Goal: Task Accomplishment & Management: Use online tool/utility

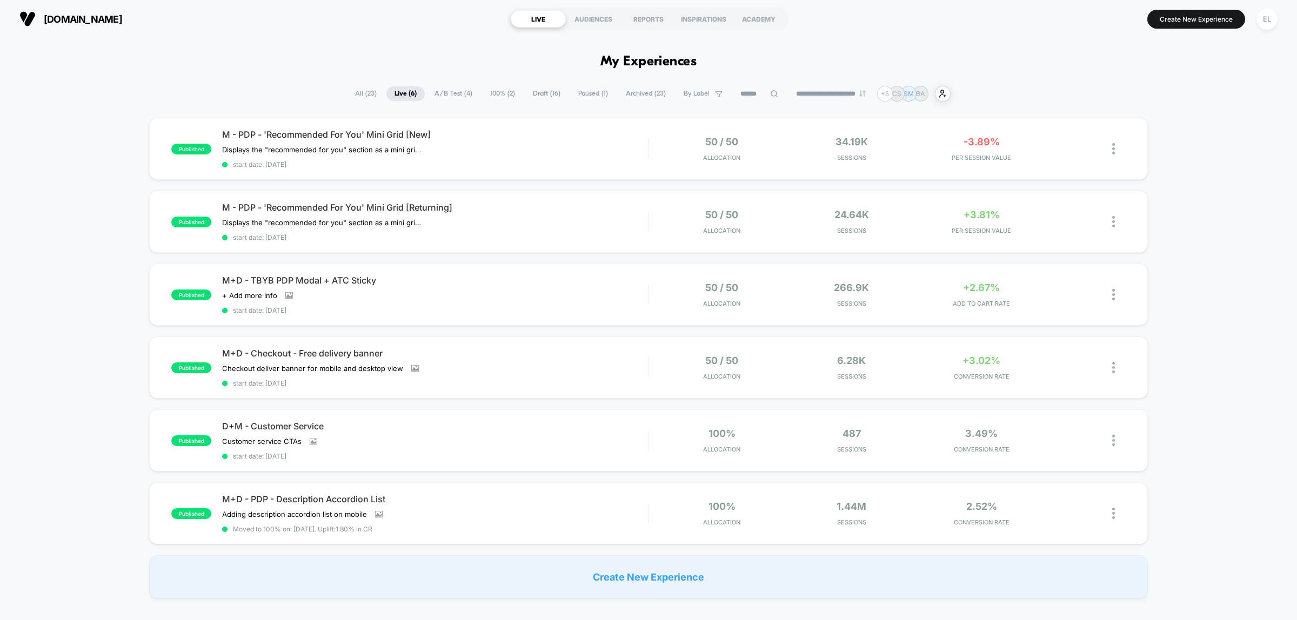
click at [1219, 198] on div "published M - PDP - 'Recommended For You' Mini Grid [New] Displays the "recomme…" at bounding box center [648, 358] width 1297 height 481
click at [1212, 314] on div "published M - PDP - 'Recommended For You' Mini Grid [New] Displays the "recomme…" at bounding box center [648, 358] width 1297 height 481
click at [484, 374] on div "M+D - Checkout - Free delivery banner Checkout deliver banner for mobile and de…" at bounding box center [435, 367] width 426 height 39
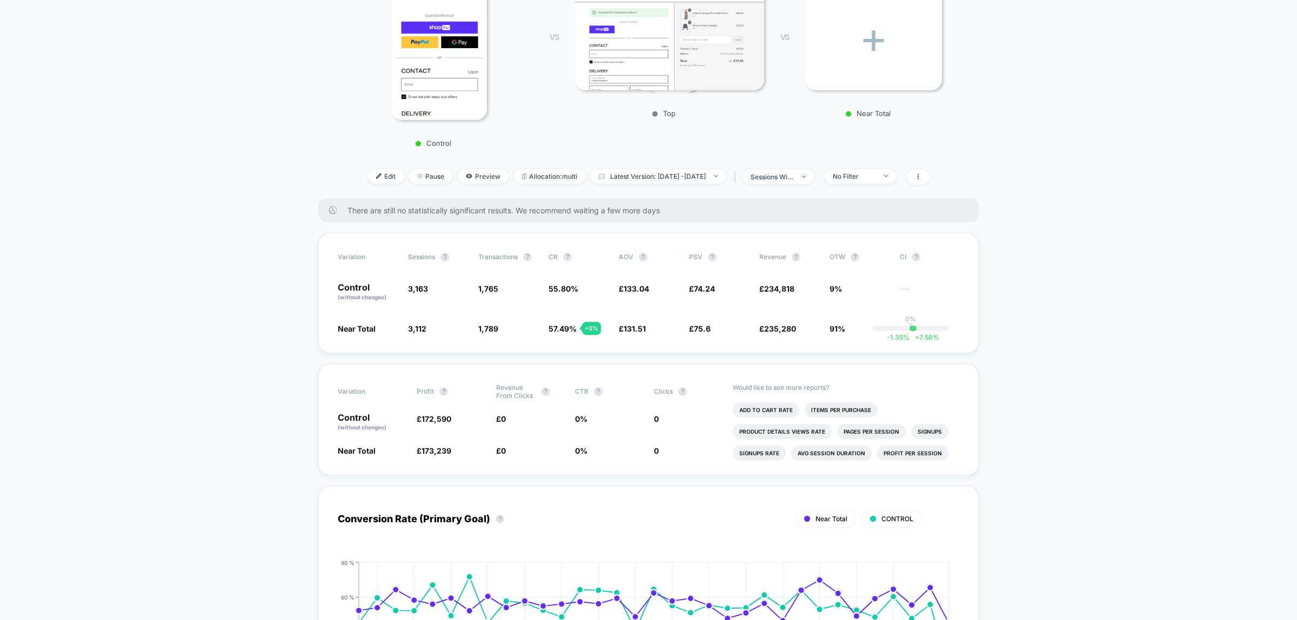
scroll to position [270, 0]
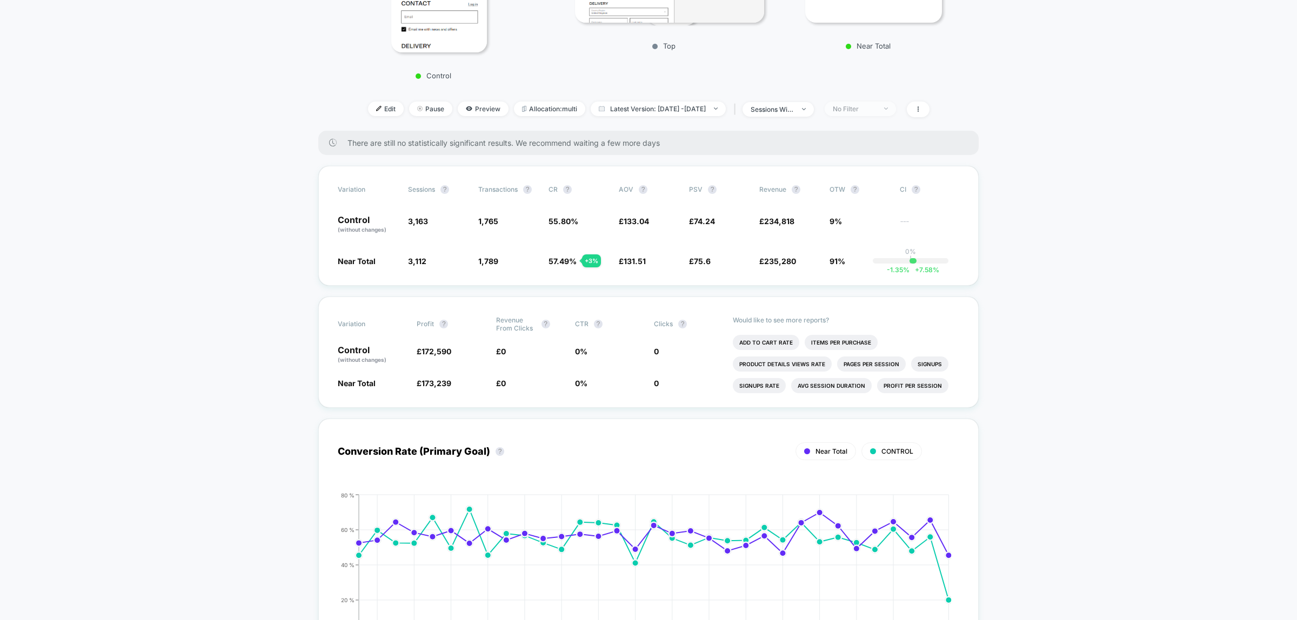
click at [884, 109] on div at bounding box center [880, 109] width 8 height 1
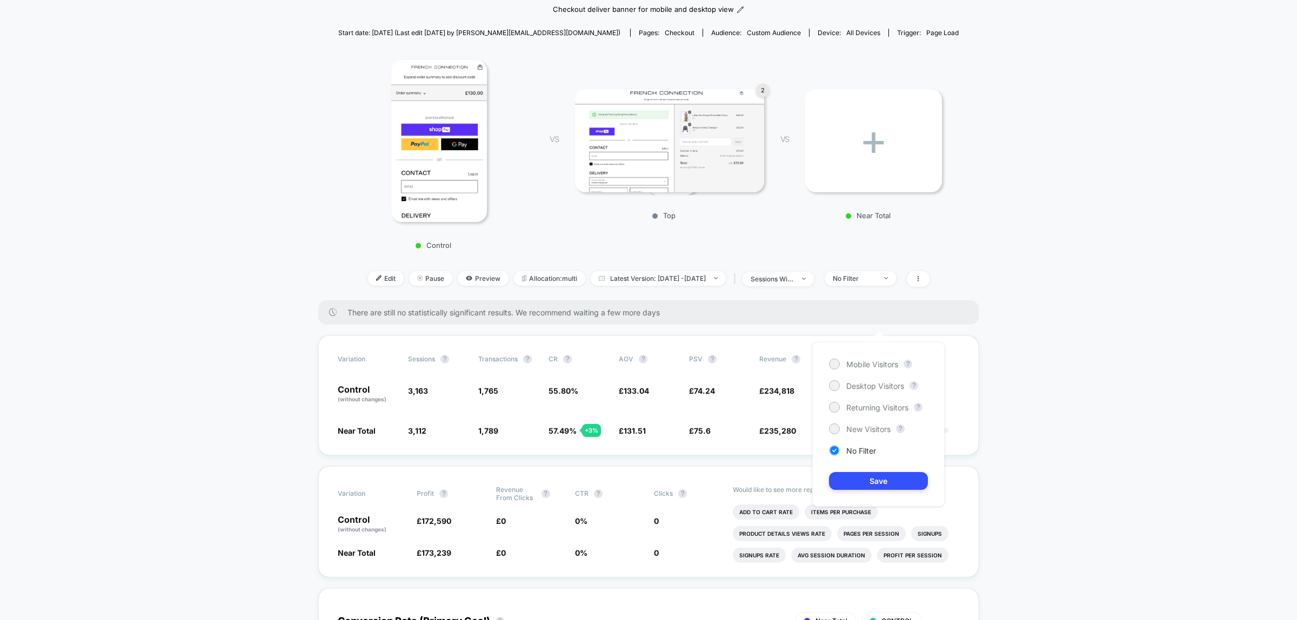
scroll to position [0, 0]
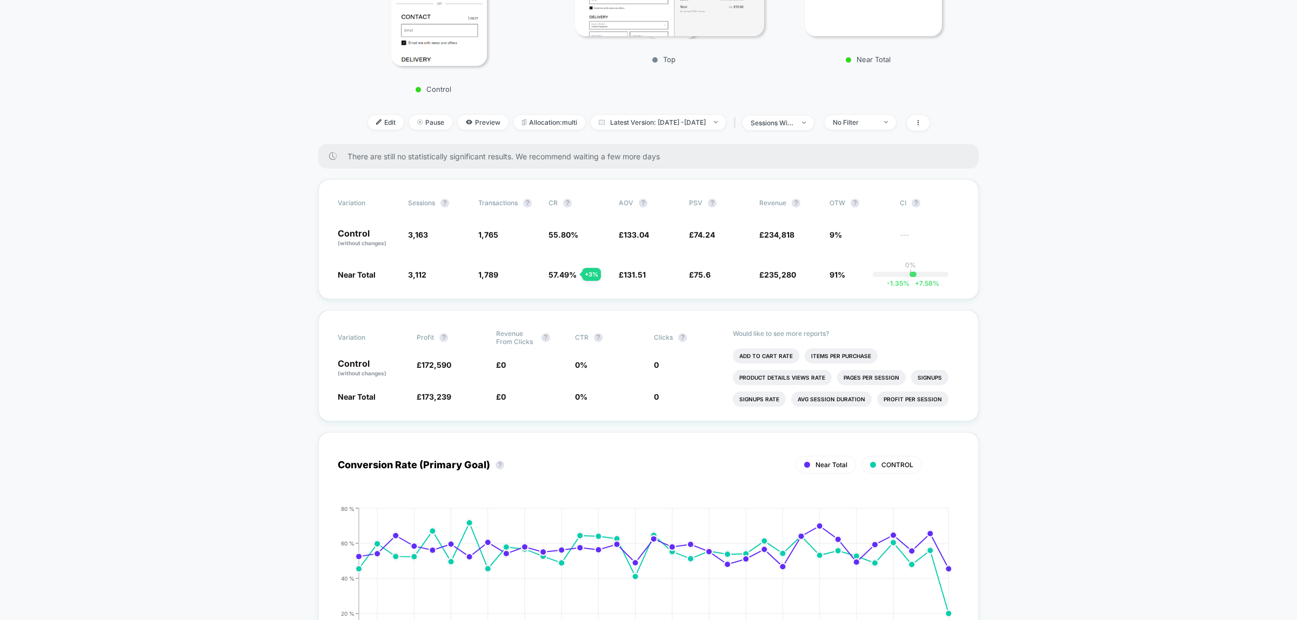
scroll to position [270, 0]
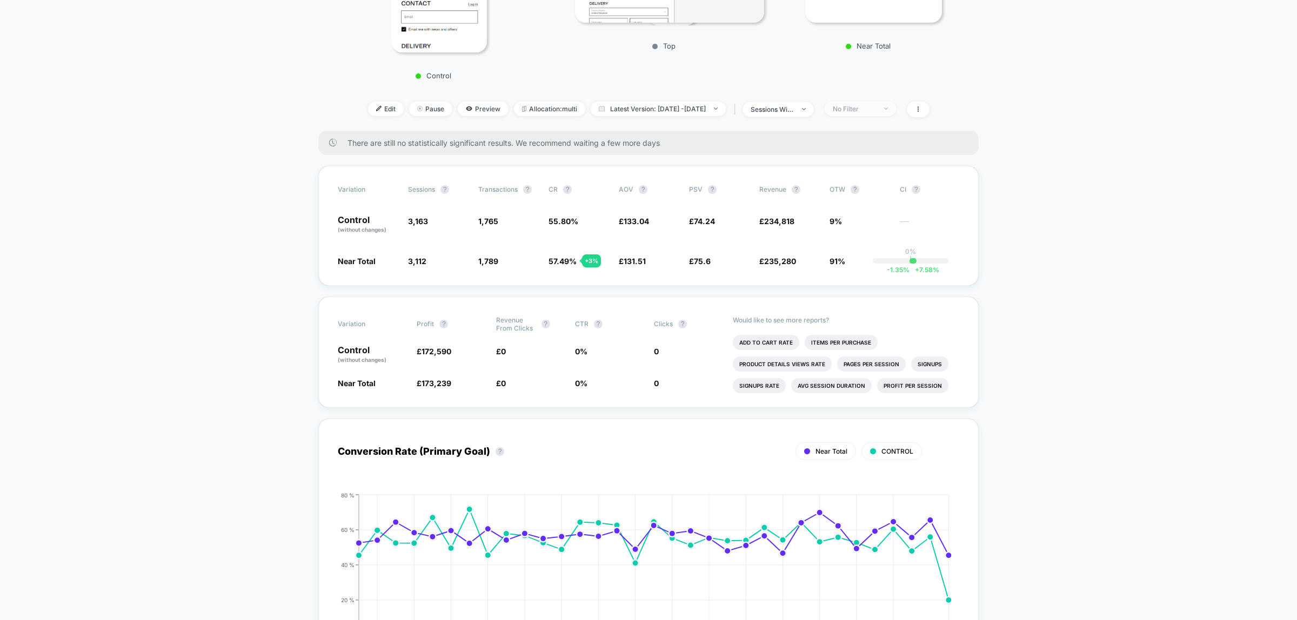
click at [896, 110] on span "No Filter" at bounding box center [860, 109] width 71 height 15
click at [871, 150] on span "Mobile Visitors" at bounding box center [872, 147] width 52 height 9
click at [873, 262] on button "Save" at bounding box center [878, 264] width 99 height 18
click at [876, 106] on div "Mobile" at bounding box center [854, 109] width 43 height 8
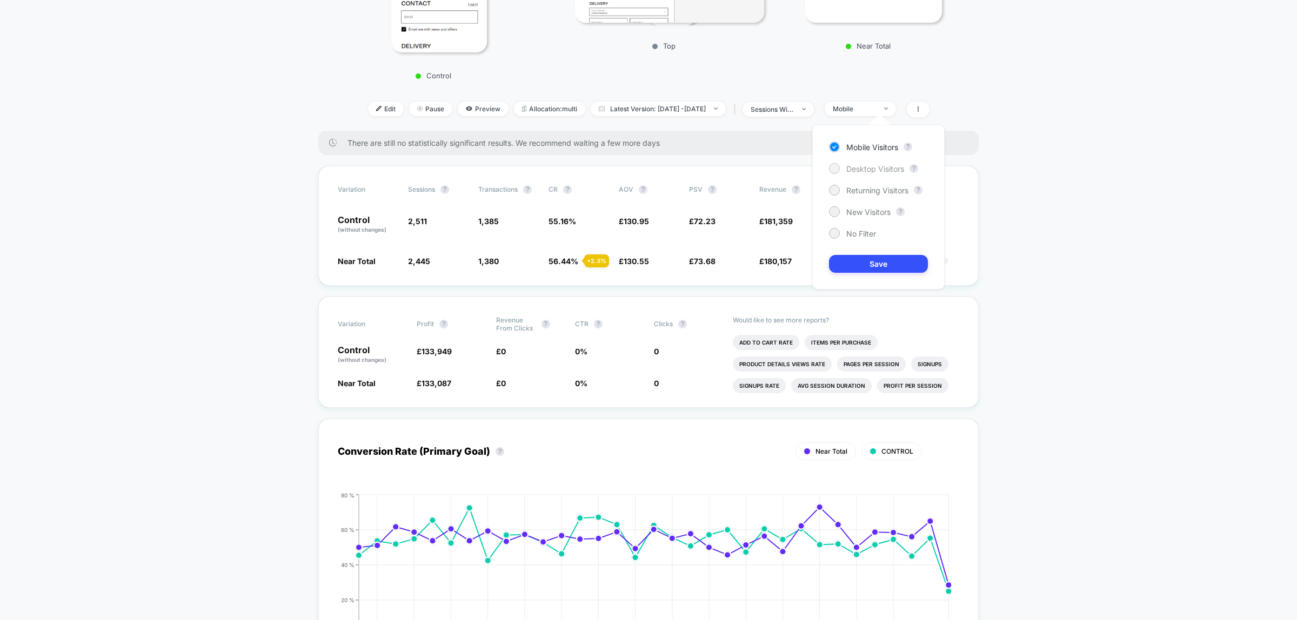
click at [880, 173] on div "Desktop Visitors" at bounding box center [866, 168] width 75 height 11
click at [896, 264] on button "Save" at bounding box center [878, 264] width 99 height 18
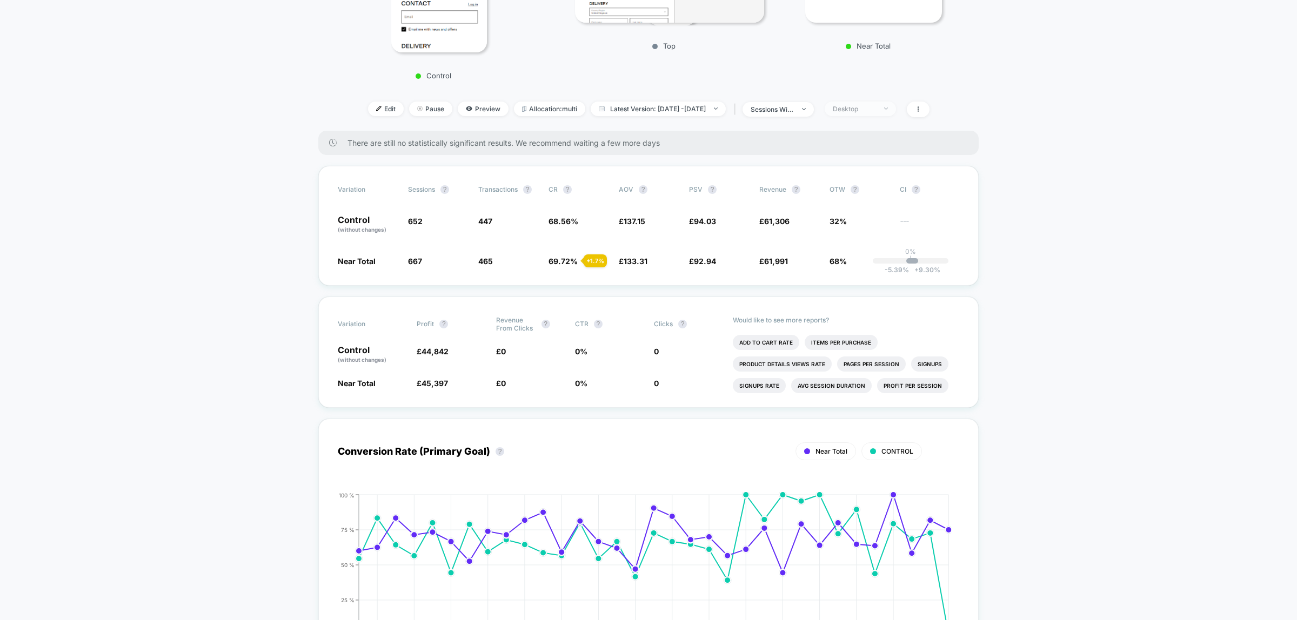
click at [874, 108] on div "Desktop" at bounding box center [854, 109] width 43 height 8
click at [882, 195] on span "Returning Visitors" at bounding box center [877, 190] width 62 height 9
click at [890, 269] on button "Save" at bounding box center [878, 264] width 99 height 18
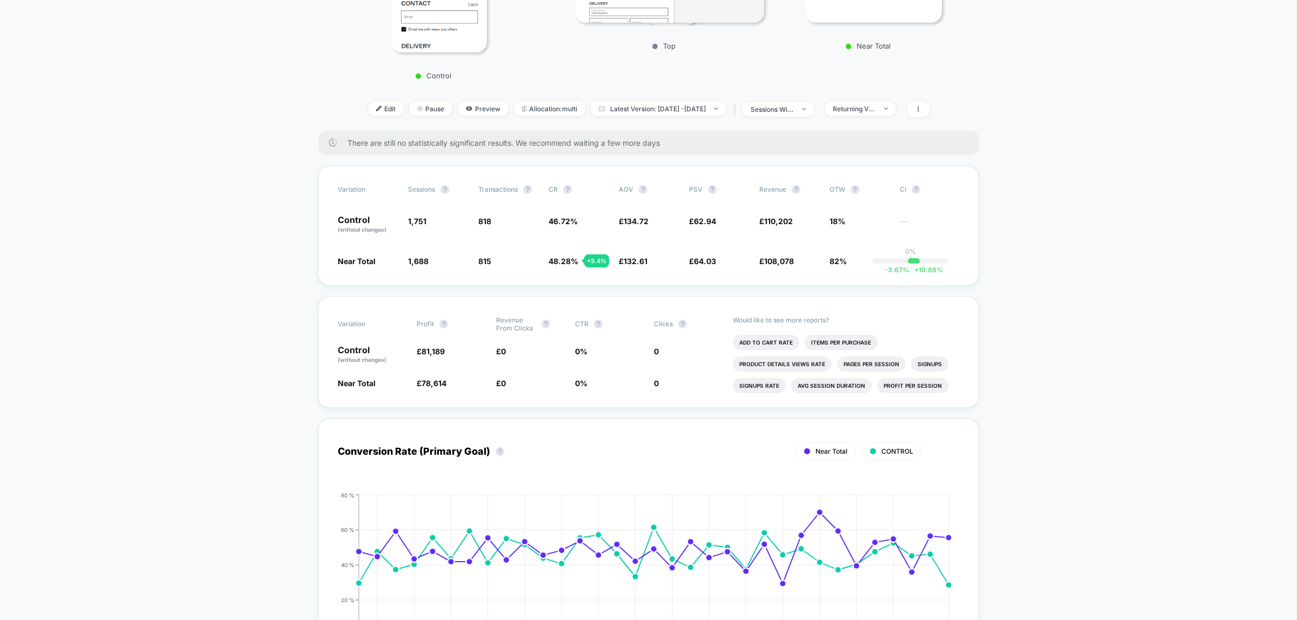
click at [876, 106] on div "Returning Visitors" at bounding box center [854, 109] width 43 height 8
click at [872, 198] on div "Mobile Visitors ? Desktop Visitors ? Returning Visitors ? New Visitors ? No Fil…" at bounding box center [878, 207] width 132 height 165
click at [876, 211] on span "New Visitors" at bounding box center [868, 212] width 44 height 9
click at [889, 266] on button "Save" at bounding box center [878, 264] width 99 height 18
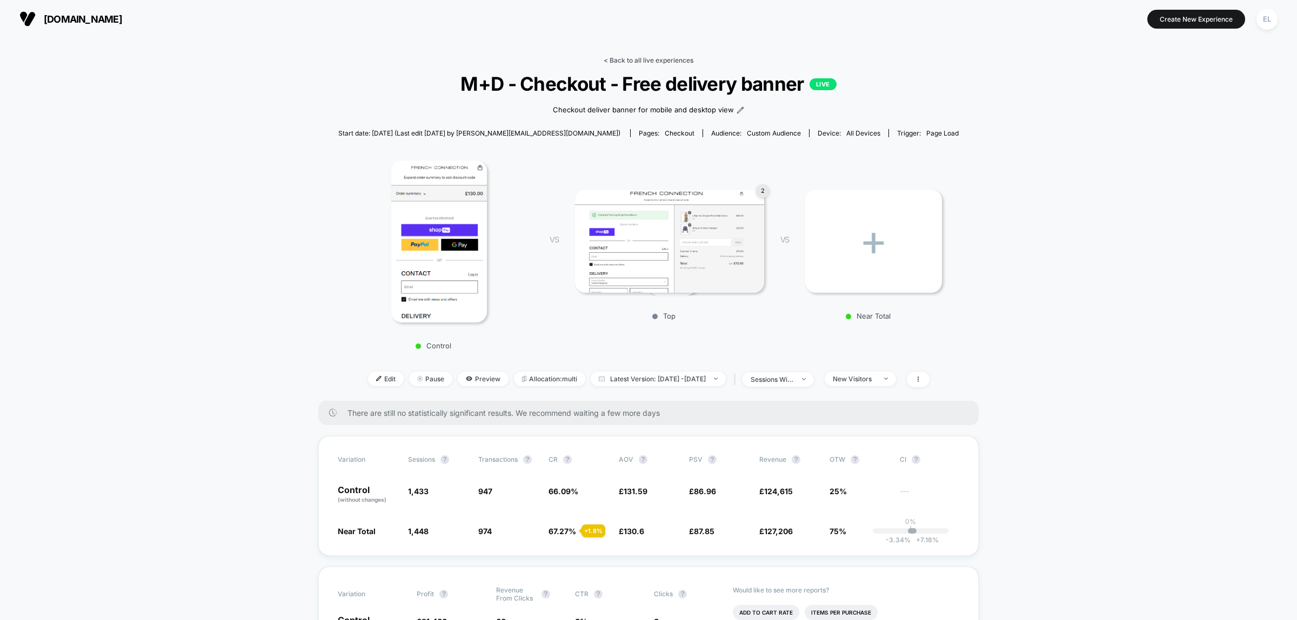
click at [633, 57] on link "< Back to all live experiences" at bounding box center [649, 60] width 90 height 8
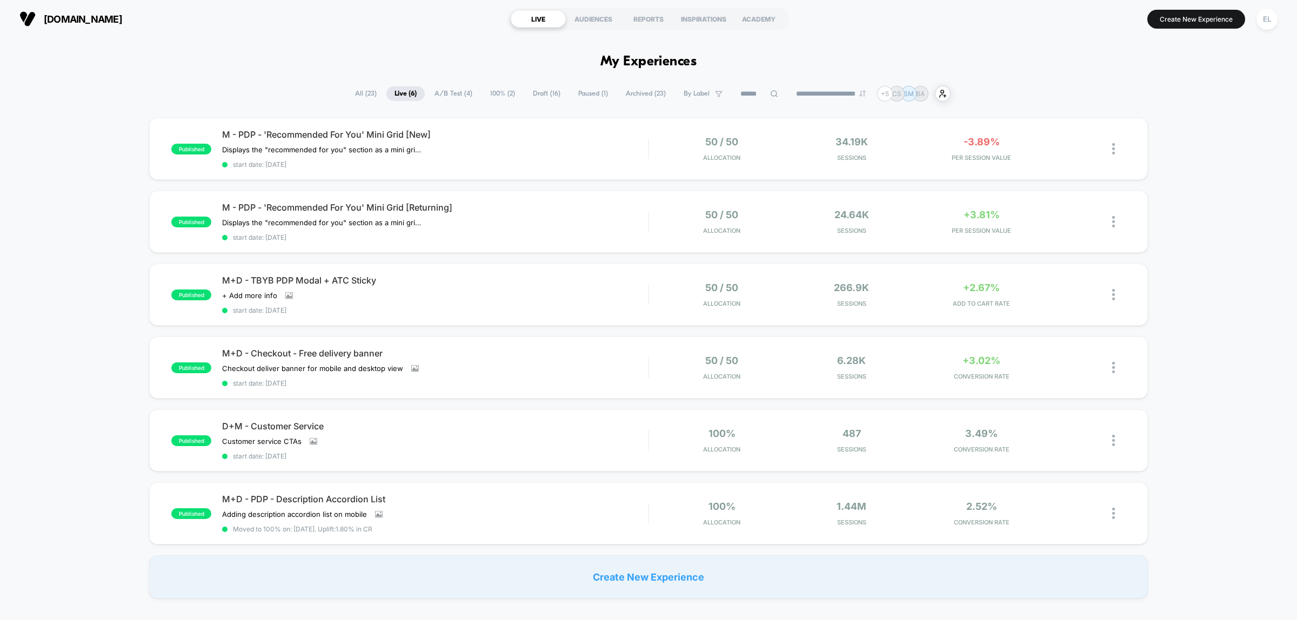
click at [1240, 325] on div "published M - PDP - 'Recommended For You' Mini Grid [New] Displays the "recomme…" at bounding box center [648, 358] width 1297 height 481
click at [1200, 224] on div "published M - PDP - 'Recommended For You' Mini Grid [New] Displays the "recomme…" at bounding box center [648, 358] width 1297 height 481
click at [588, 92] on span "Paused ( 1 )" at bounding box center [593, 93] width 46 height 15
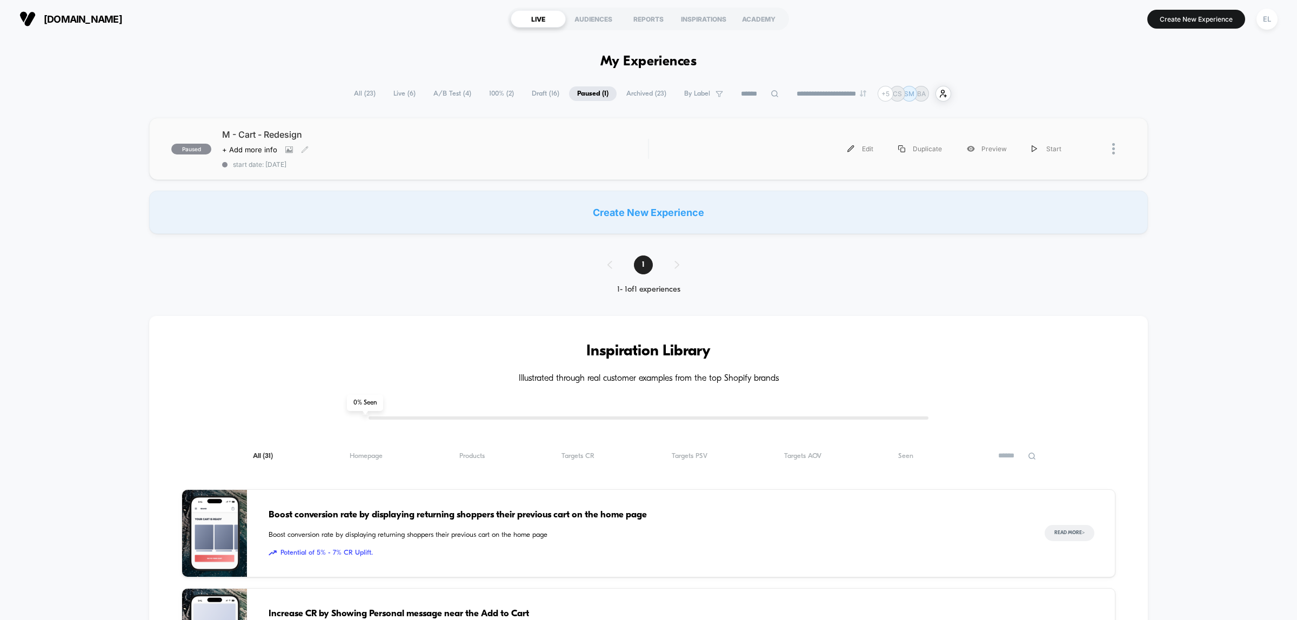
click at [401, 133] on span "M - Cart - Redesign" at bounding box center [435, 134] width 426 height 11
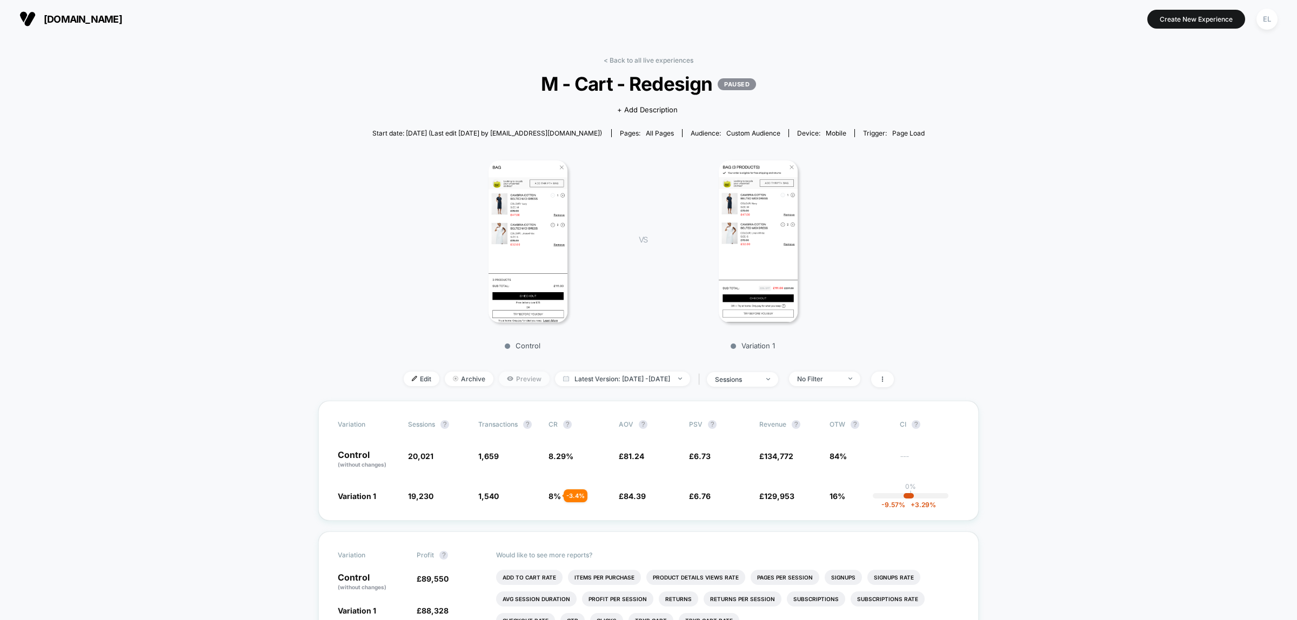
click at [513, 378] on span "Preview" at bounding box center [524, 379] width 51 height 15
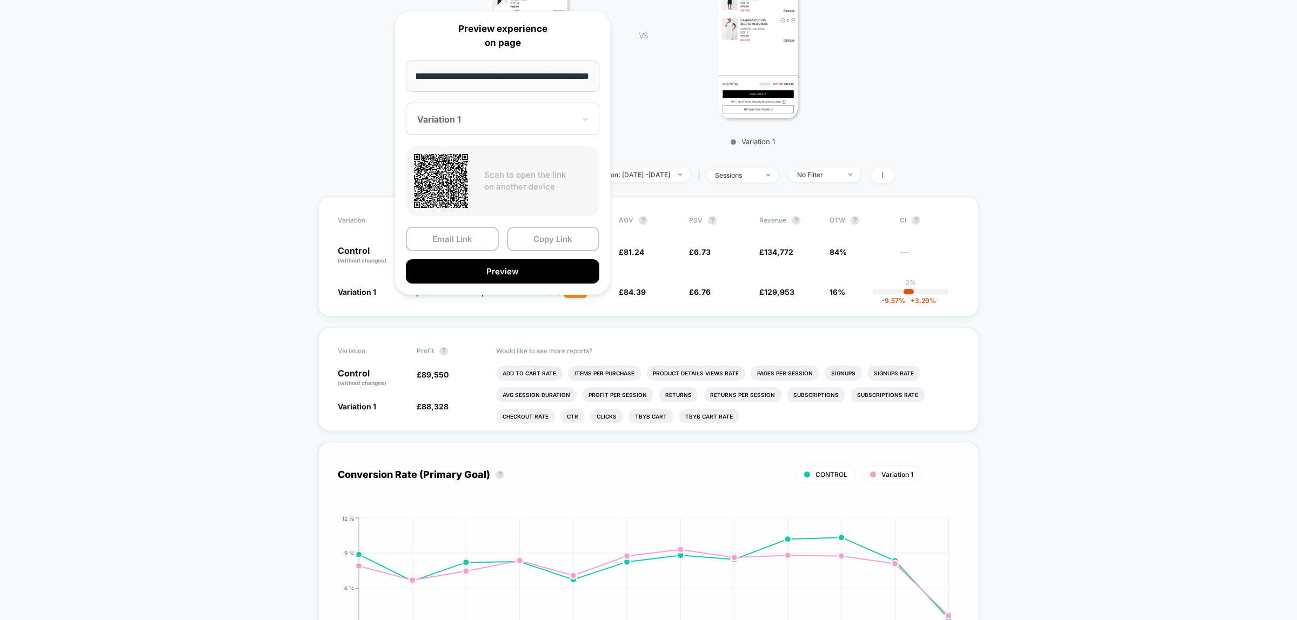
scroll to position [473, 0]
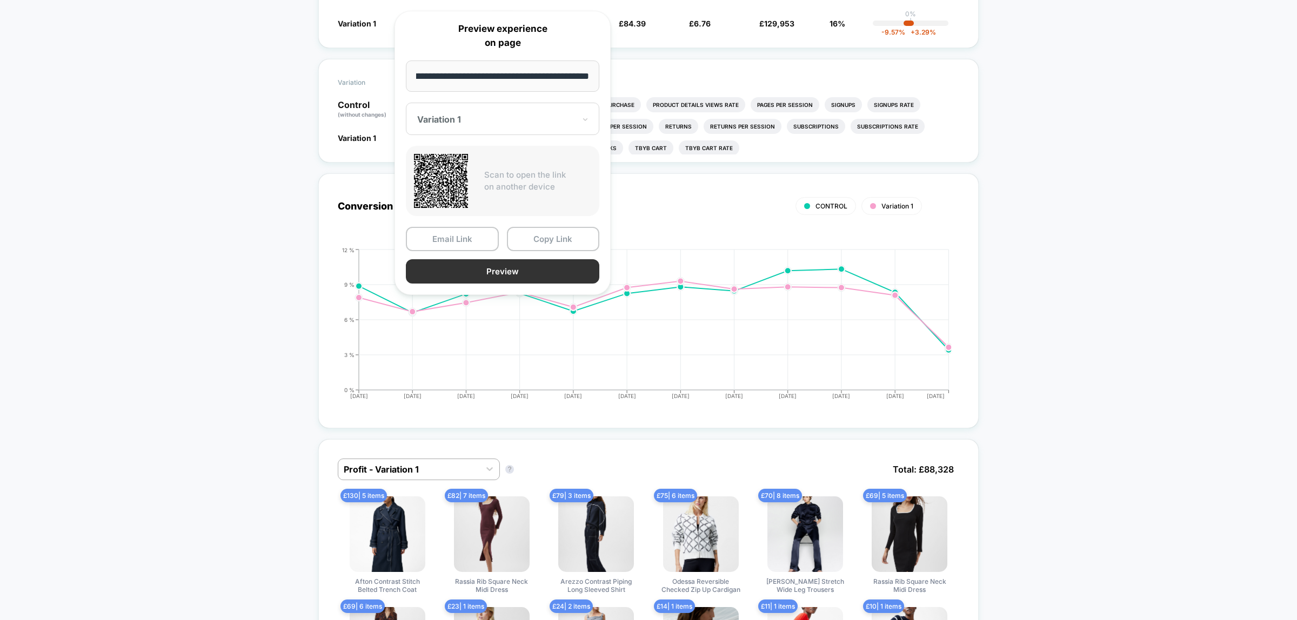
click at [492, 271] on button "Preview" at bounding box center [502, 271] width 193 height 24
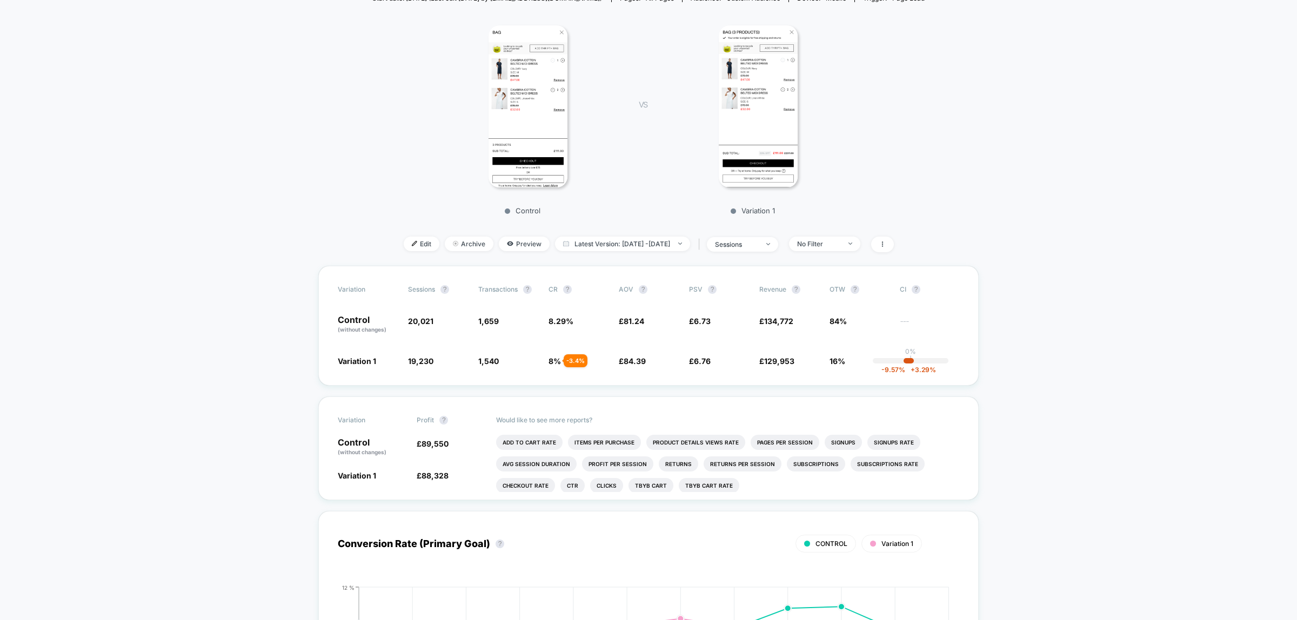
scroll to position [0, 0]
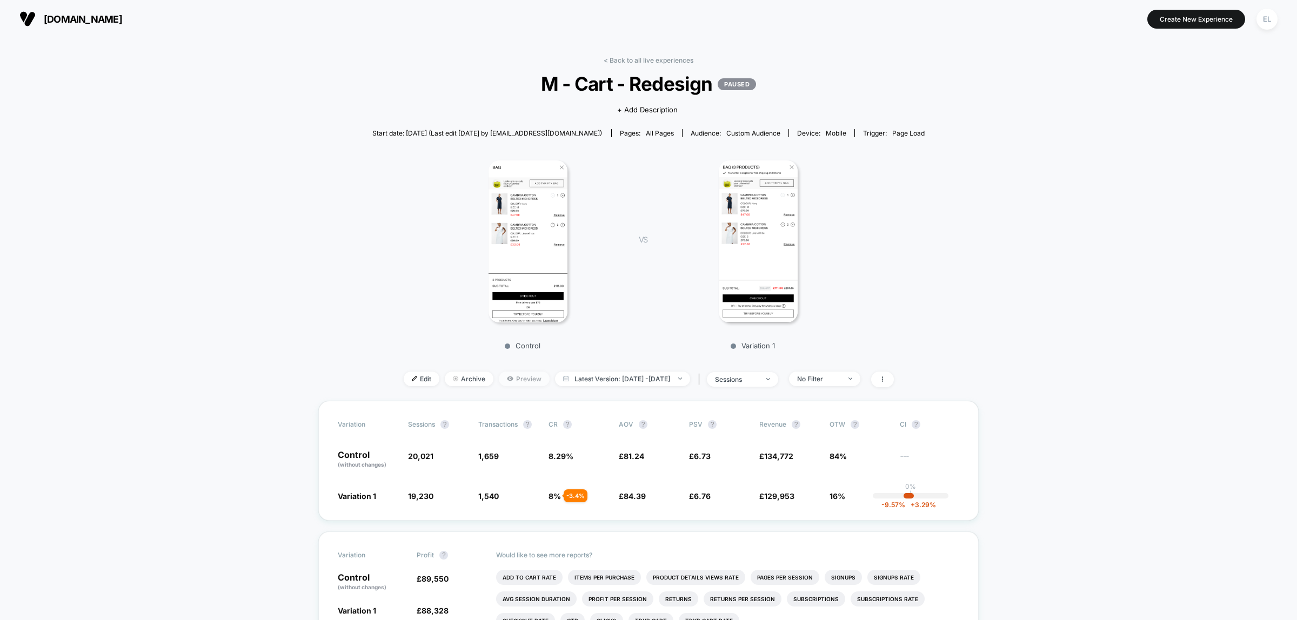
click at [507, 374] on span "Preview" at bounding box center [524, 379] width 51 height 15
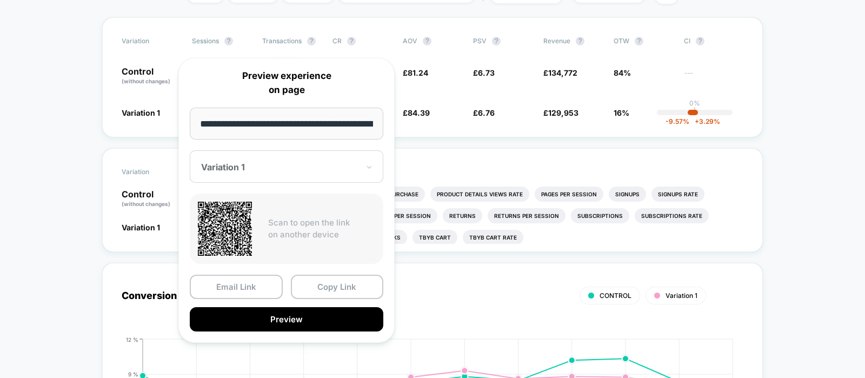
scroll to position [405, 0]
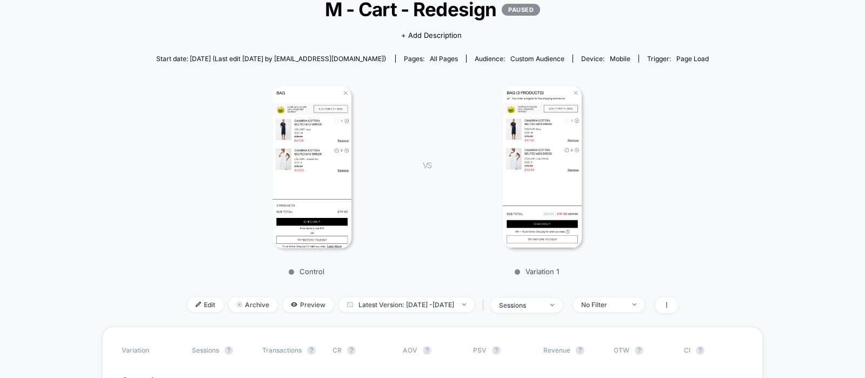
scroll to position [203, 0]
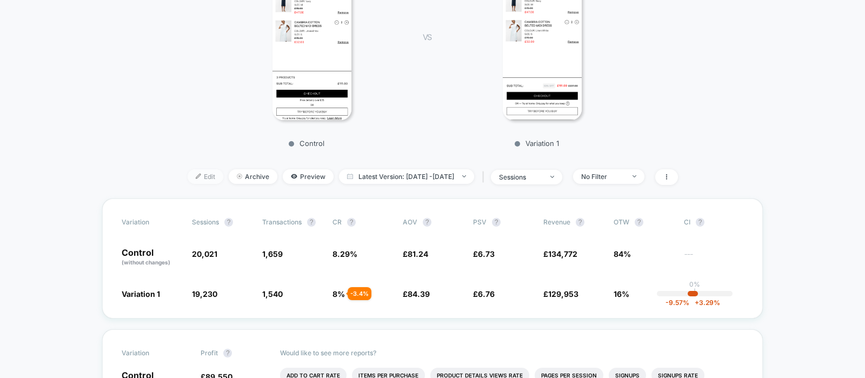
click at [190, 175] on span "Edit" at bounding box center [206, 176] width 36 height 15
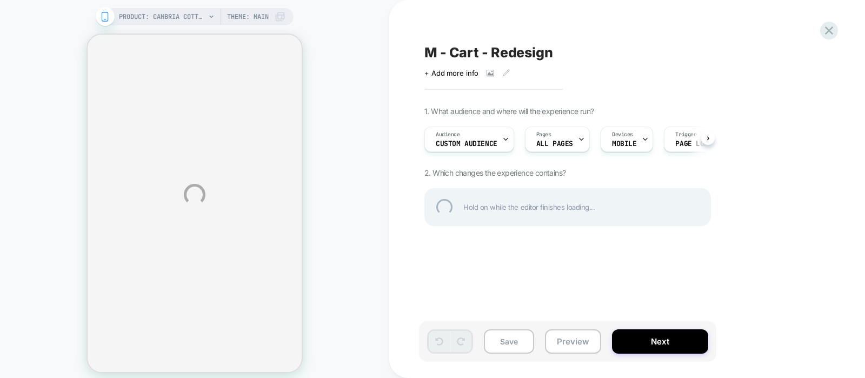
click at [657, 342] on div "PRODUCT: Cambria Cotton Belted Midi Dress [linen white] PRODUCT: Cambria Cotton…" at bounding box center [432, 194] width 865 height 389
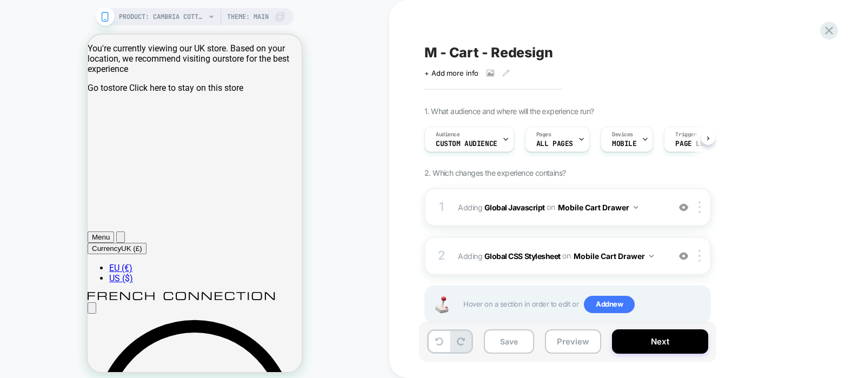
scroll to position [25, 0]
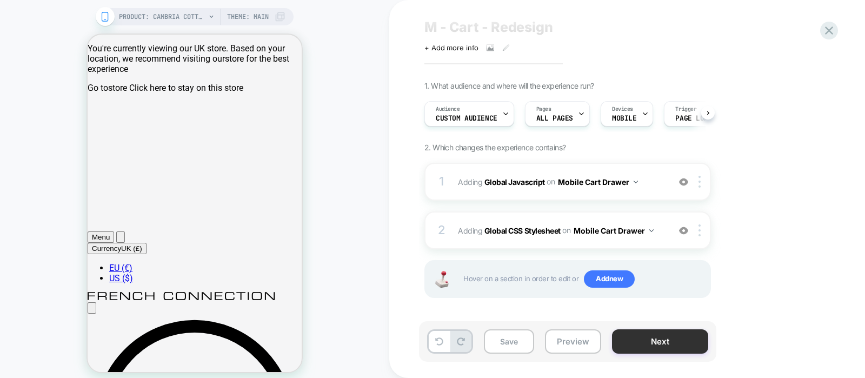
click at [667, 349] on button "Next" at bounding box center [660, 341] width 96 height 24
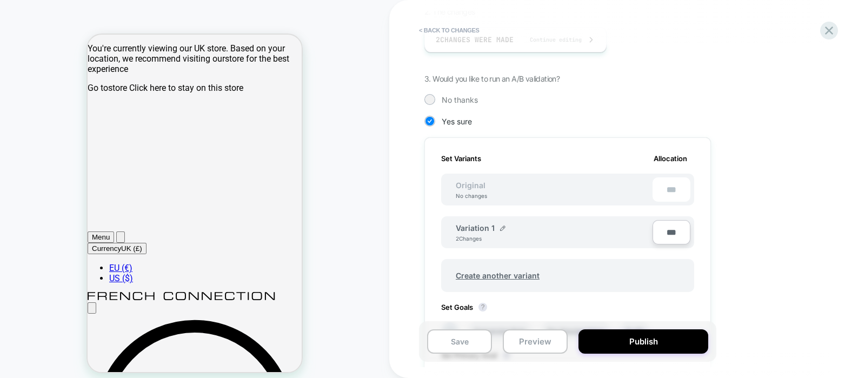
scroll to position [270, 0]
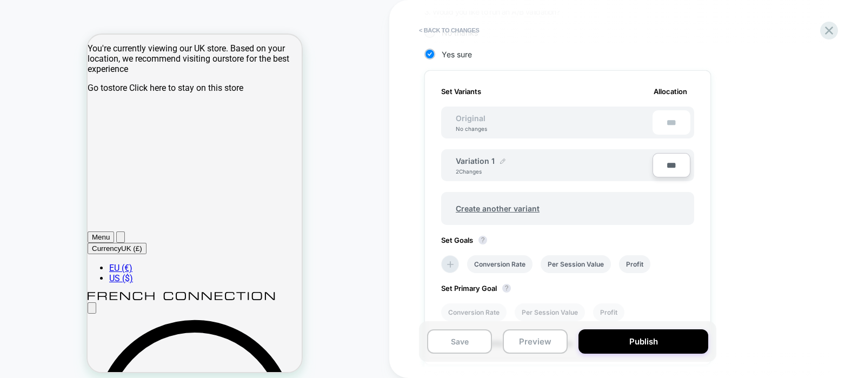
click at [503, 158] on img at bounding box center [502, 160] width 5 height 5
drag, startPoint x: 516, startPoint y: 164, endPoint x: 362, endPoint y: 151, distance: 154.0
click at [386, 150] on div "**********" at bounding box center [432, 194] width 865 height 389
type input "**********"
click at [578, 169] on strong "Save" at bounding box center [573, 166] width 15 height 9
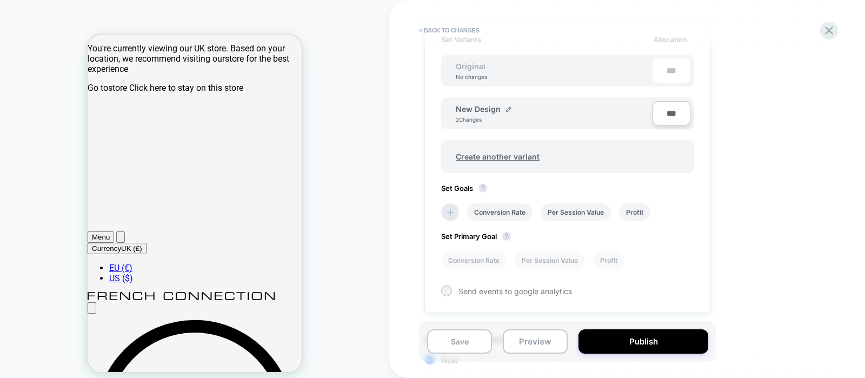
scroll to position [397, 0]
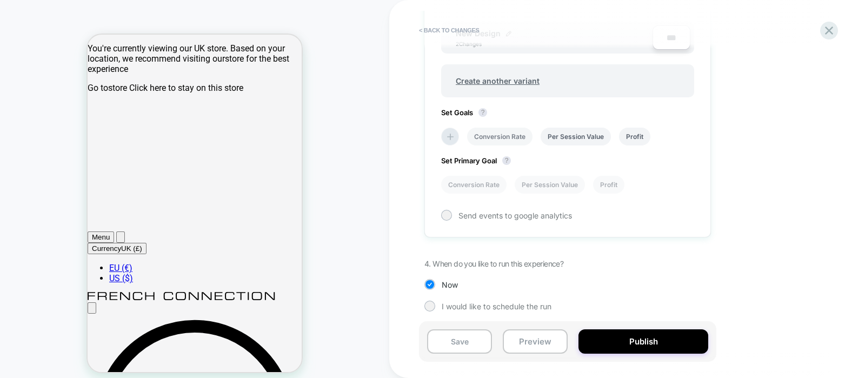
click at [506, 128] on li "Conversion Rate" at bounding box center [499, 137] width 65 height 18
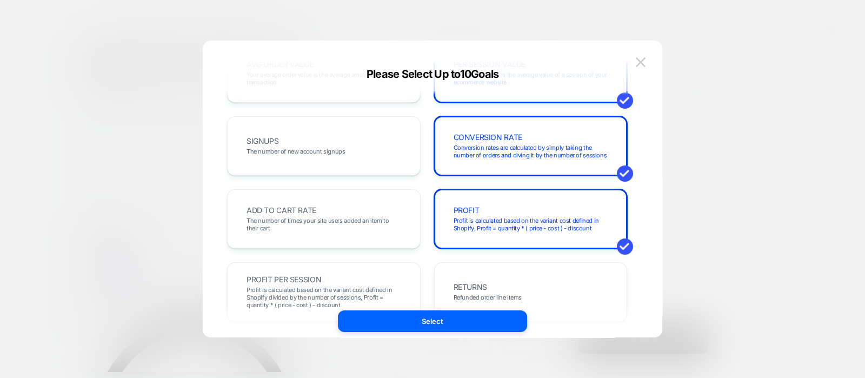
scroll to position [135, 0]
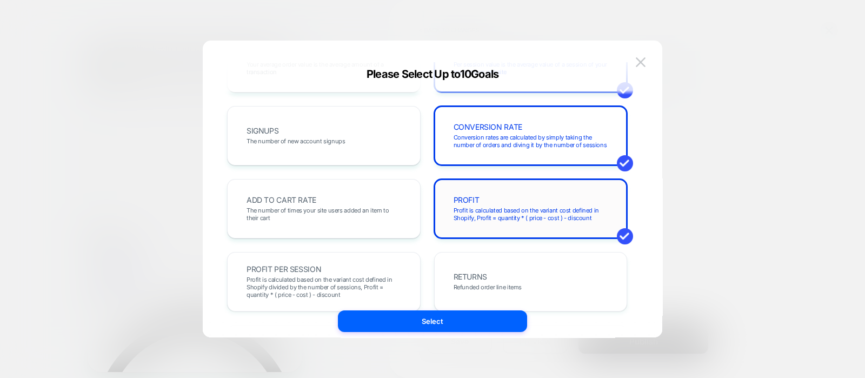
click at [585, 217] on span "Profit is calculated based on the variant cost defined in Shopify, Profit = qua…" at bounding box center [530, 213] width 155 height 15
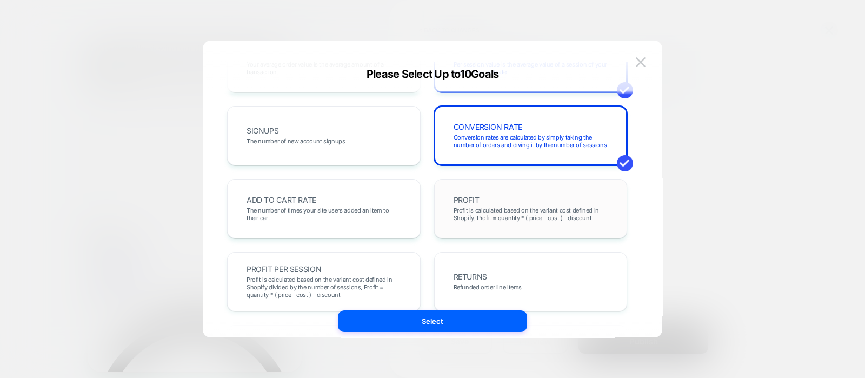
scroll to position [67, 0]
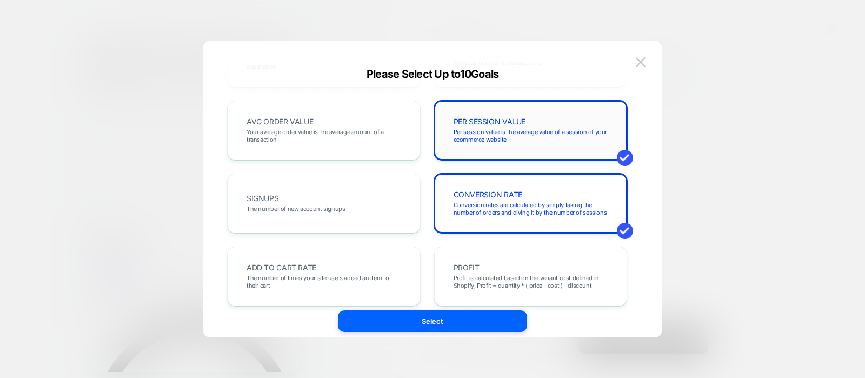
drag, startPoint x: 554, startPoint y: 128, endPoint x: 494, endPoint y: 140, distance: 61.2
click at [553, 128] on span "Per session value is the average value of a session of your ecommerce website" at bounding box center [530, 135] width 155 height 15
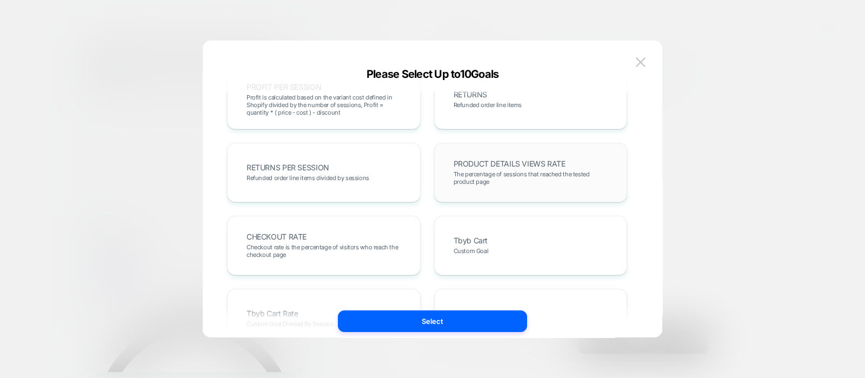
scroll to position [338, 0]
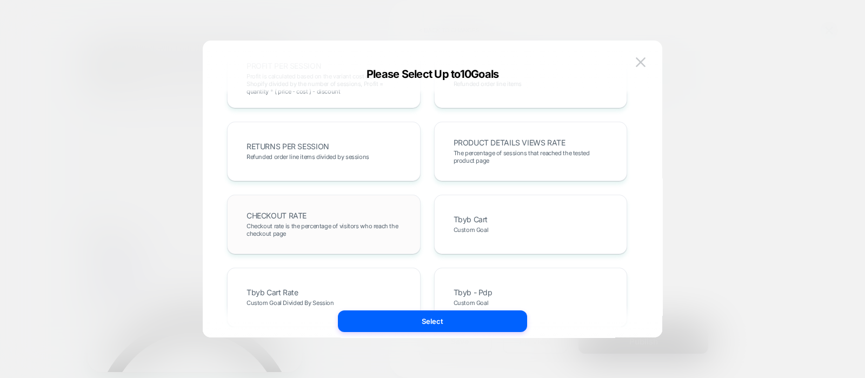
click at [362, 211] on div "CHECKOUT RATE Checkout rate is the percentage of visitors who reach the checkou…" at bounding box center [323, 224] width 171 height 37
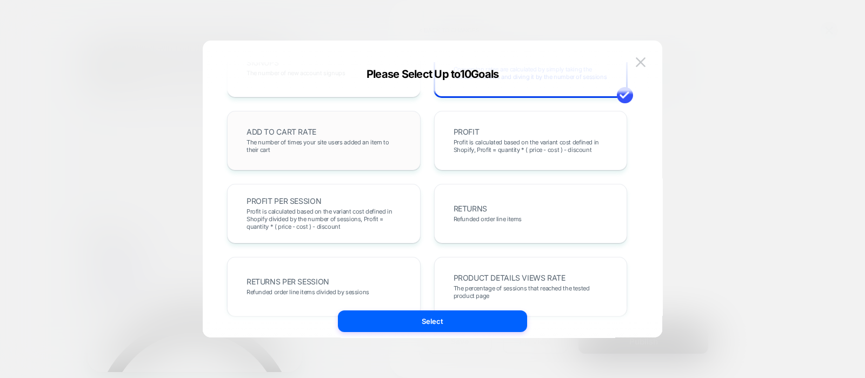
click at [324, 144] on span "The number of times your site users added an item to their cart" at bounding box center [323, 145] width 155 height 15
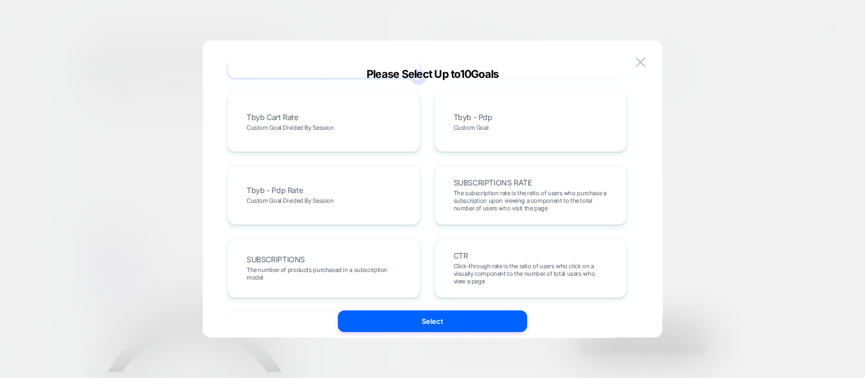
scroll to position [540, 0]
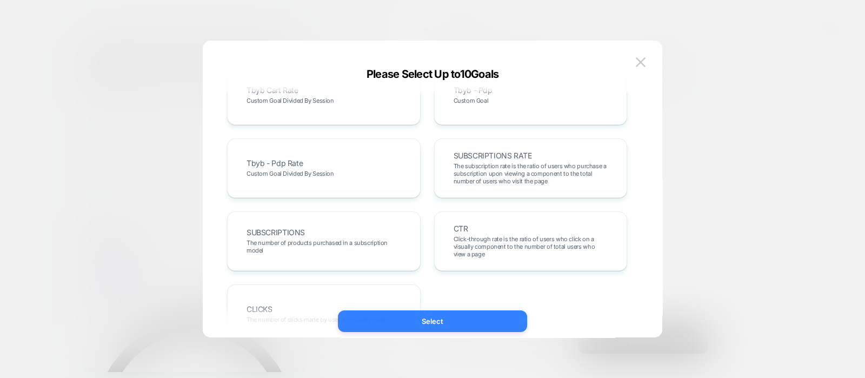
click at [440, 319] on button "Select" at bounding box center [432, 321] width 189 height 22
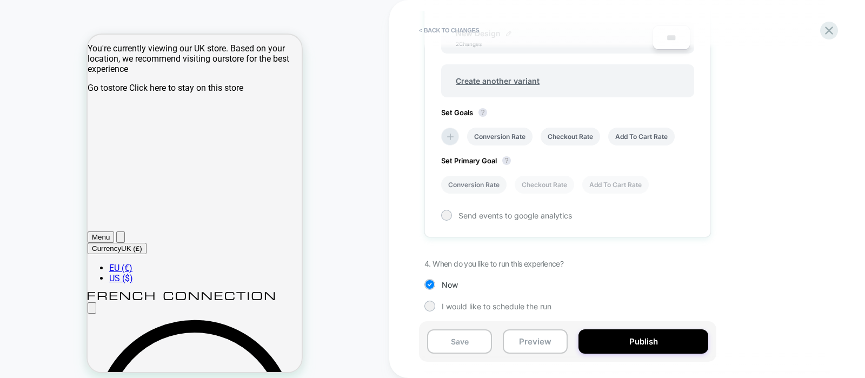
click at [484, 179] on li "Conversion Rate" at bounding box center [473, 185] width 65 height 18
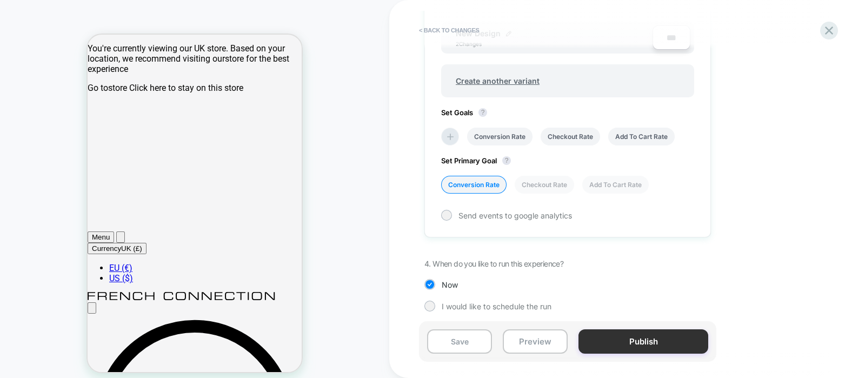
click at [641, 345] on button "Publish" at bounding box center [643, 341] width 130 height 24
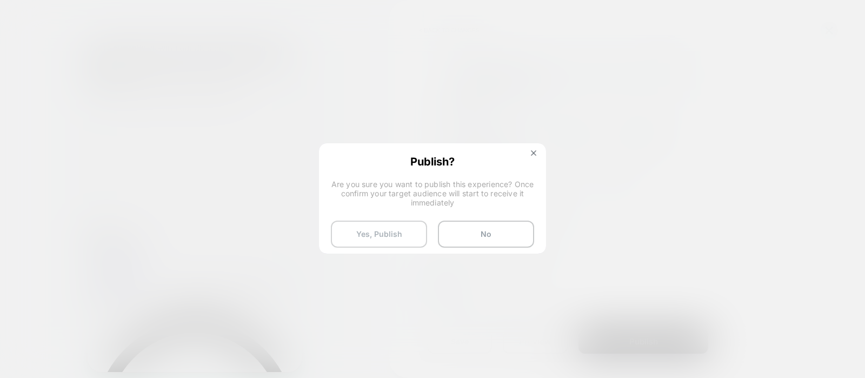
click at [388, 233] on button "Yes, Publish" at bounding box center [379, 234] width 96 height 27
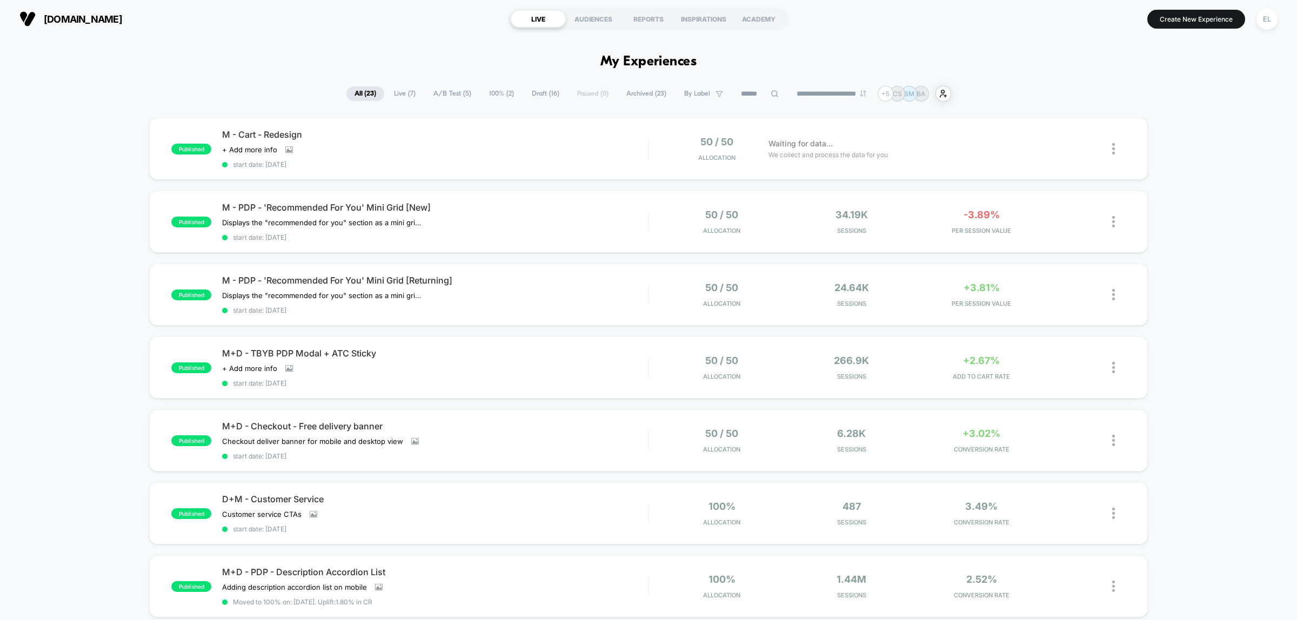
click at [1213, 203] on div "published M - Cart - Redesign Click to view images Click to edit experience det…" at bounding box center [648, 576] width 1297 height 916
click at [1210, 188] on div "published M - Cart - Redesign Click to view images Click to edit experience det…" at bounding box center [648, 576] width 1297 height 916
click at [1178, 186] on div "published M - Cart - Redesign Click to view images Click to edit experience det…" at bounding box center [648, 576] width 1297 height 916
click at [1166, 172] on div "published M - Cart - Redesign Click to view images Click to edit experience det…" at bounding box center [648, 576] width 1297 height 916
click at [1284, 210] on div "published M - Cart - Redesign Click to view images Click to edit experience det…" at bounding box center [648, 576] width 1297 height 916
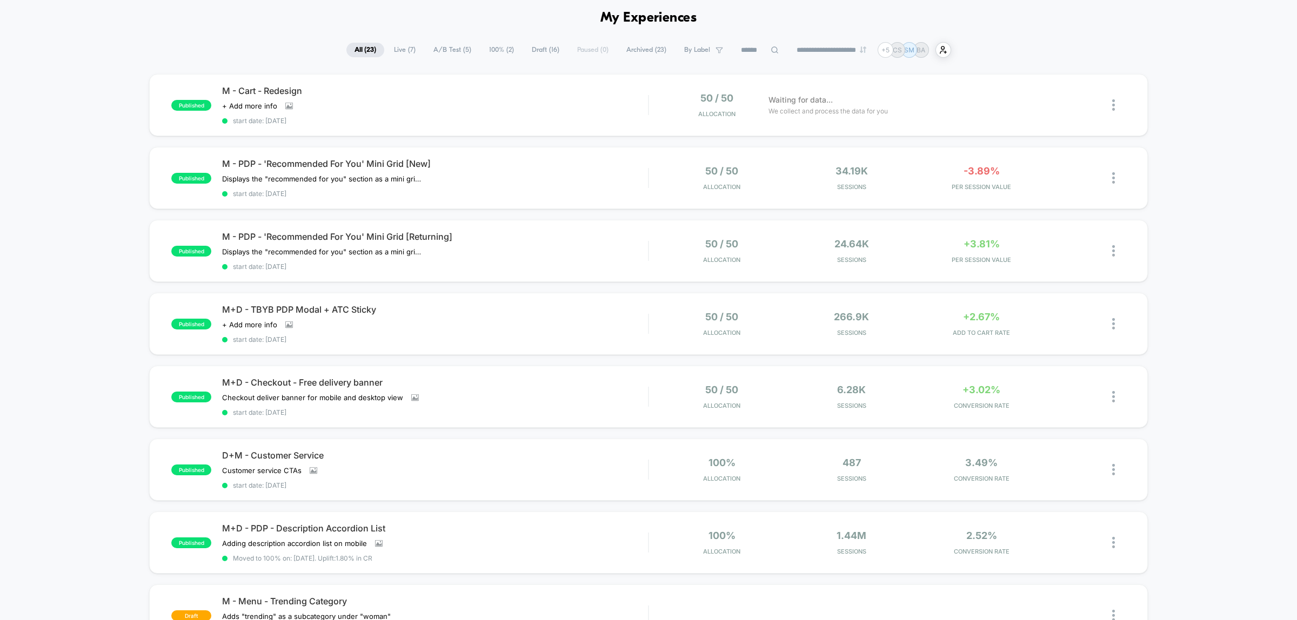
scroll to position [68, 0]
